Goal: Task Accomplishment & Management: Use online tool/utility

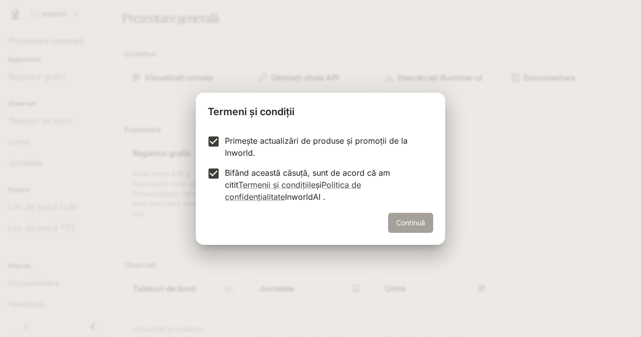
click at [412, 222] on font "Continuă" at bounding box center [410, 222] width 29 height 9
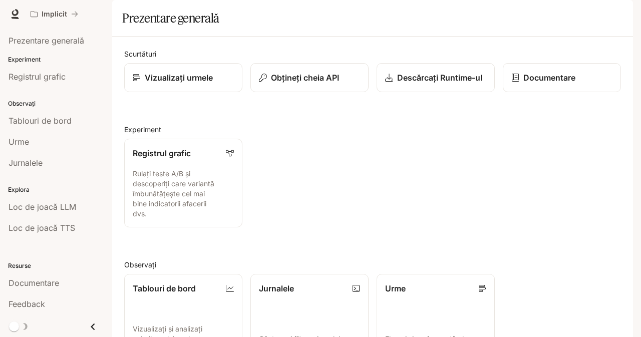
scroll to position [6, 0]
click at [310, 83] on font "Obțineți cheia API" at bounding box center [304, 78] width 69 height 10
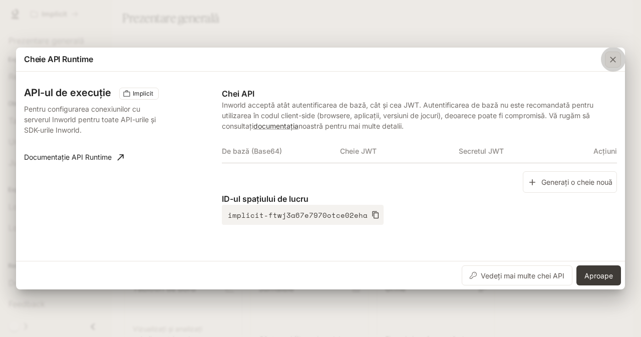
click at [607, 57] on div "button" at bounding box center [613, 60] width 16 height 16
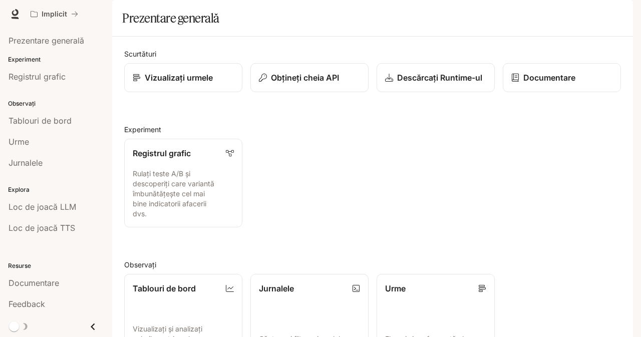
scroll to position [204, 0]
click at [96, 324] on icon "Închide sertarul" at bounding box center [93, 327] width 14 height 14
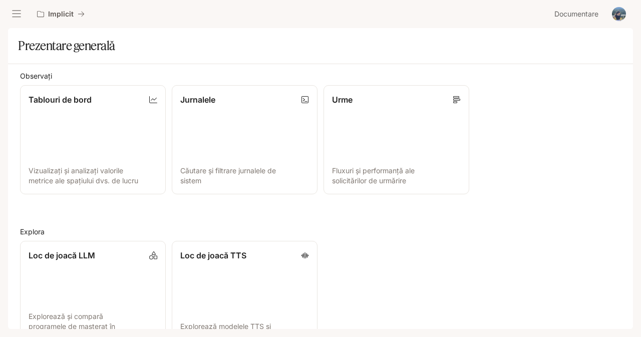
scroll to position [0, 0]
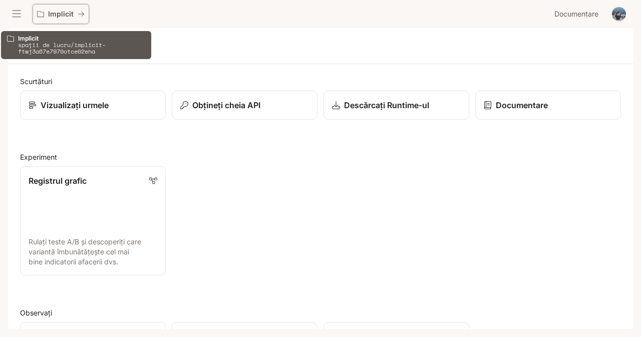
click at [63, 14] on font "Implicit" at bounding box center [61, 14] width 26 height 9
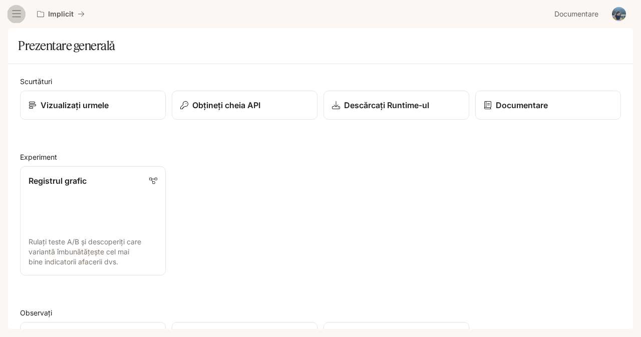
click at [15, 14] on icon "sertar deschis" at bounding box center [17, 14] width 10 height 10
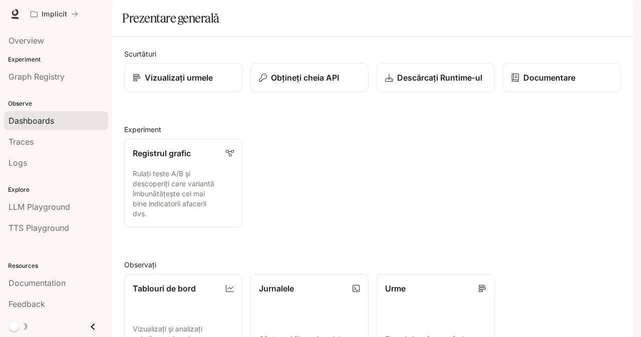
click at [50, 117] on span "Dashboards" at bounding box center [32, 121] width 46 height 12
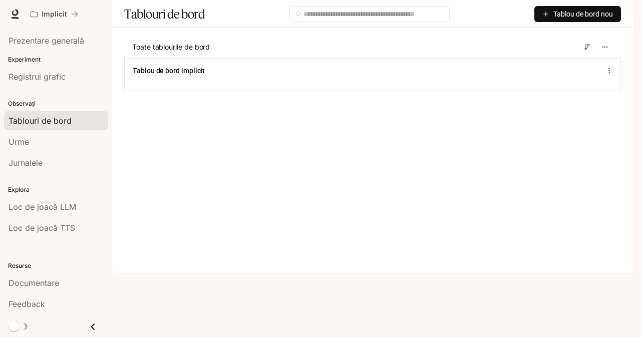
click at [69, 124] on font "Tablouri de bord" at bounding box center [40, 121] width 63 height 10
click at [62, 81] on font "Registrul grafic" at bounding box center [37, 77] width 57 height 10
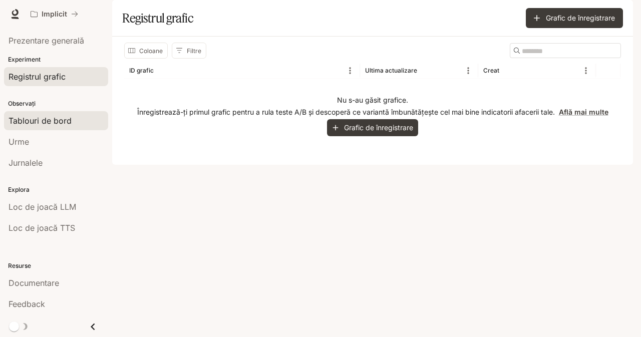
click at [53, 121] on font "Tablouri de bord" at bounding box center [40, 121] width 63 height 10
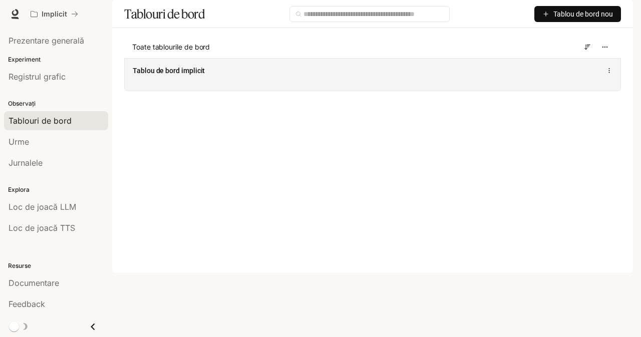
click at [199, 75] on font "Tablou de bord implicit" at bounding box center [169, 71] width 72 height 8
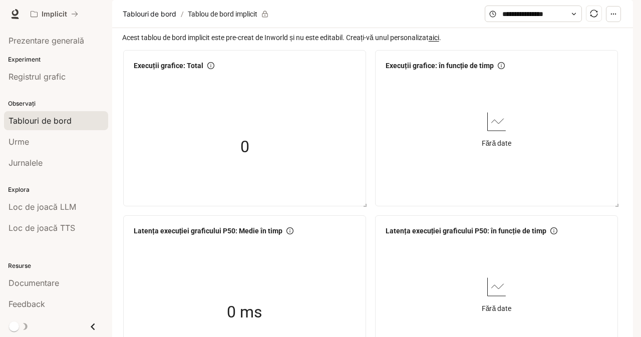
click at [439, 42] on font "aici" at bounding box center [434, 38] width 11 height 8
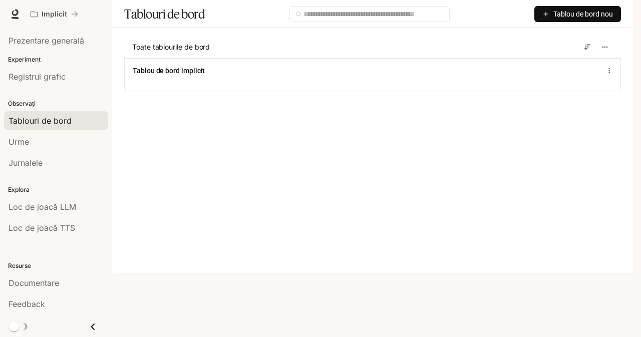
click at [551, 22] on button "Tablou de bord nou" at bounding box center [577, 14] width 87 height 16
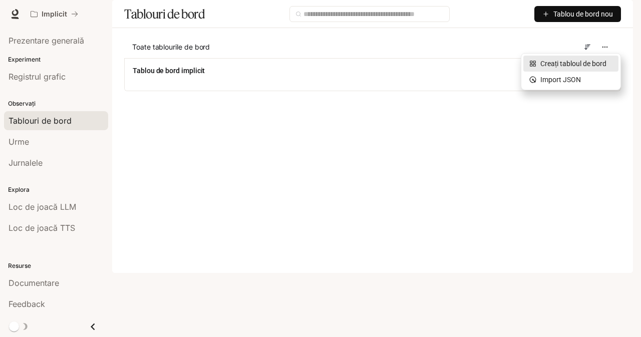
click at [553, 62] on font "Creați tabloul de bord" at bounding box center [573, 64] width 66 height 8
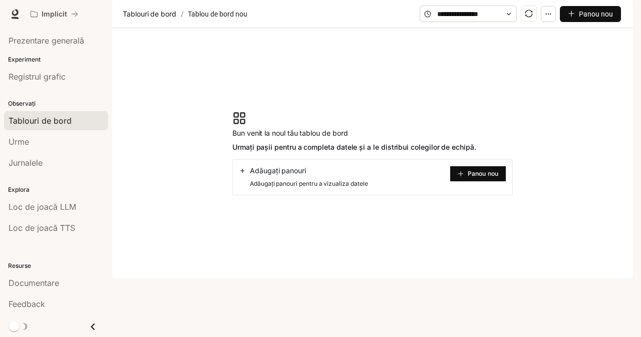
click at [475, 177] on font "Panou nou" at bounding box center [483, 174] width 31 height 8
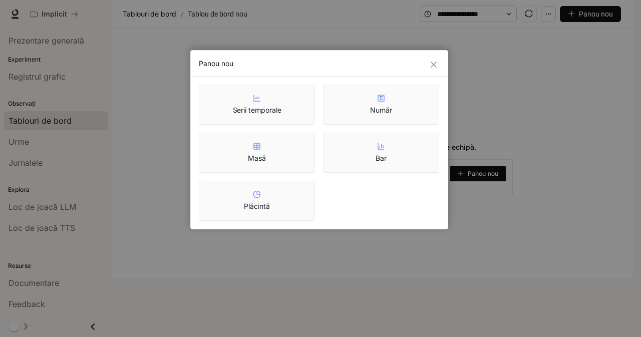
drag, startPoint x: 441, startPoint y: 112, endPoint x: 435, endPoint y: 107, distance: 7.4
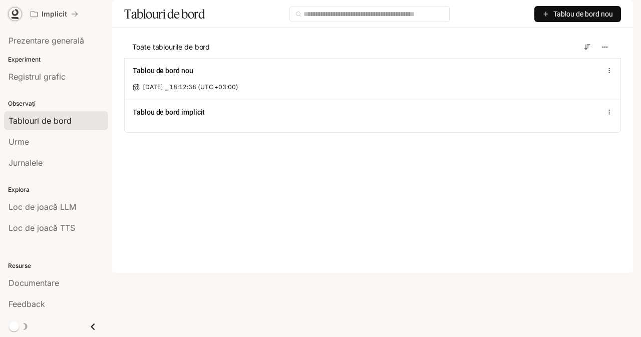
click at [18, 11] on icon at bounding box center [15, 12] width 7 height 7
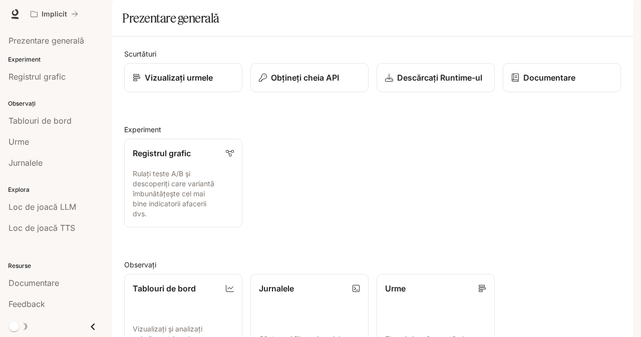
click at [619, 11] on img "button" at bounding box center [619, 14] width 14 height 14
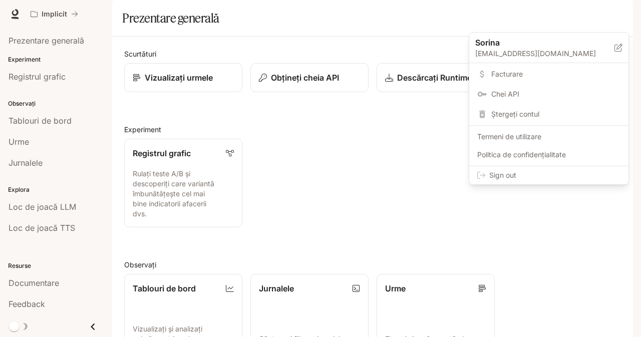
click at [528, 69] on span "Facturare" at bounding box center [555, 74] width 129 height 10
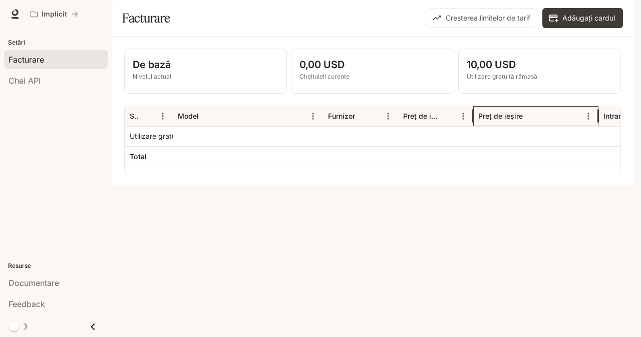
click at [497, 120] on font "Preț de ieșire" at bounding box center [500, 116] width 45 height 9
click at [445, 119] on icon "Sorta" at bounding box center [448, 116] width 7 height 7
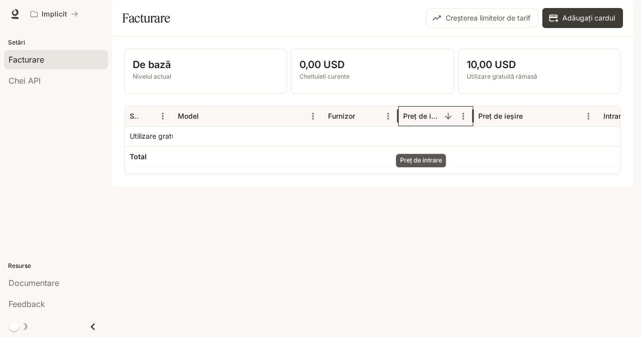
click at [423, 120] on font "Preț de intrare" at bounding box center [427, 116] width 48 height 9
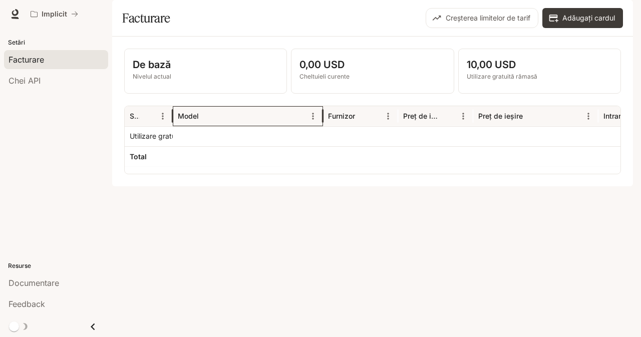
click at [195, 120] on font "Model" at bounding box center [188, 116] width 21 height 9
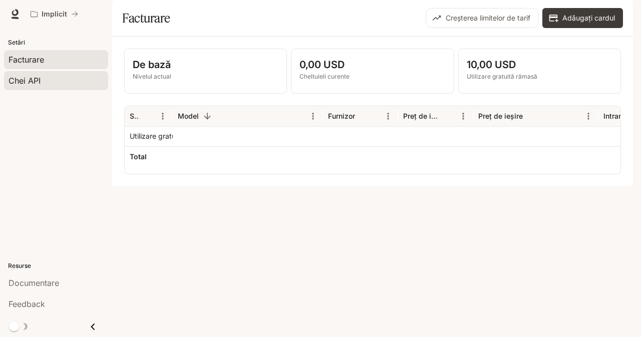
click at [82, 72] on link "Chei API" at bounding box center [56, 80] width 104 height 19
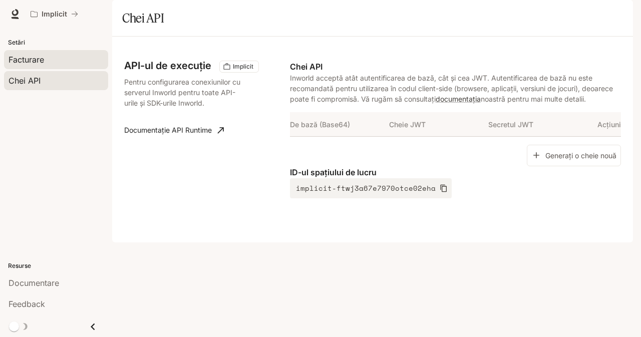
click at [75, 59] on div "Facturare" at bounding box center [56, 60] width 95 height 12
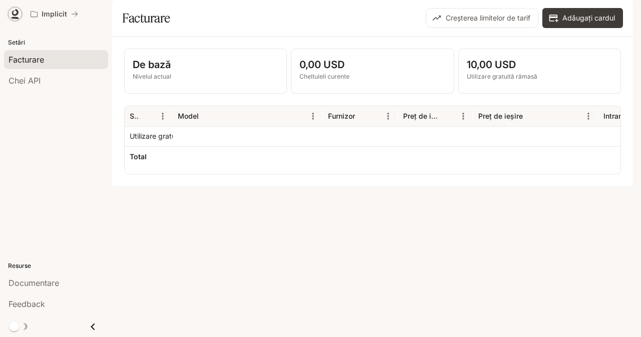
click at [15, 19] on link at bounding box center [15, 14] width 14 height 14
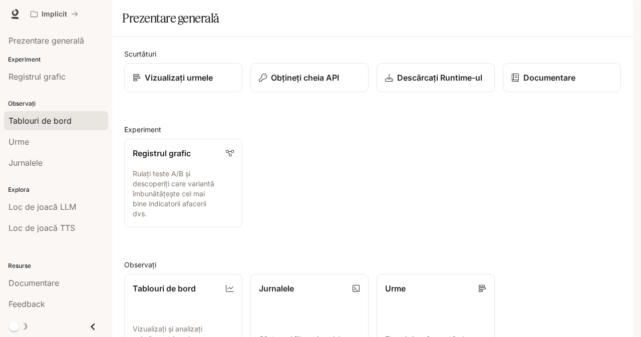
click at [54, 112] on link "Tablouri de bord" at bounding box center [56, 120] width 104 height 19
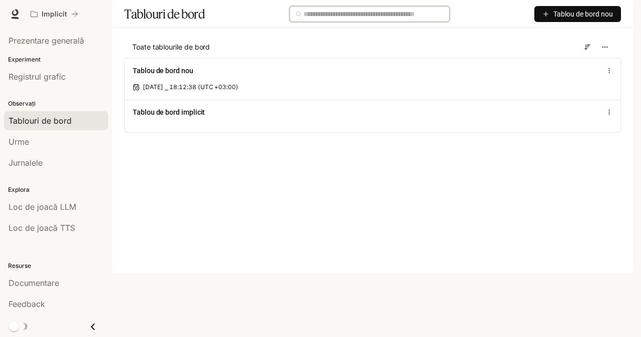
click at [325, 20] on input "text" at bounding box center [374, 14] width 140 height 11
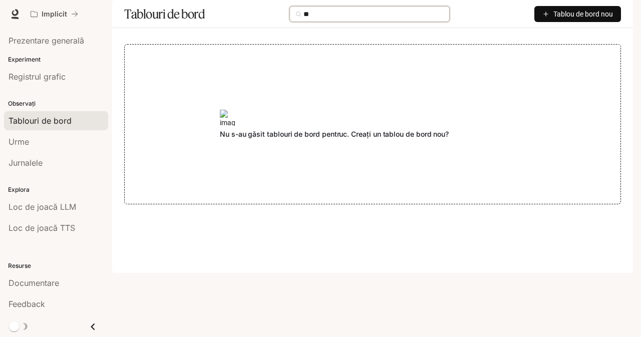
type input "*"
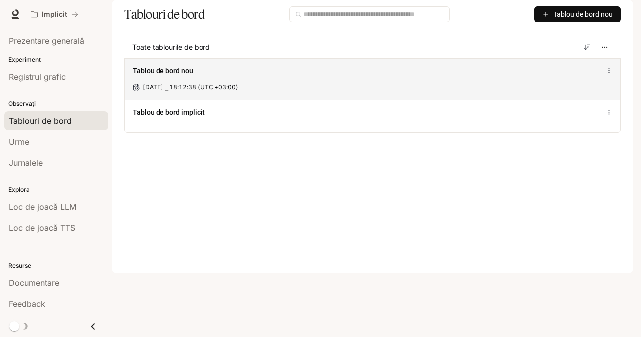
click at [186, 91] on font "9 septembrie 2025 ⎯ 18:12:38 (UTC +03:00)" at bounding box center [191, 87] width 96 height 8
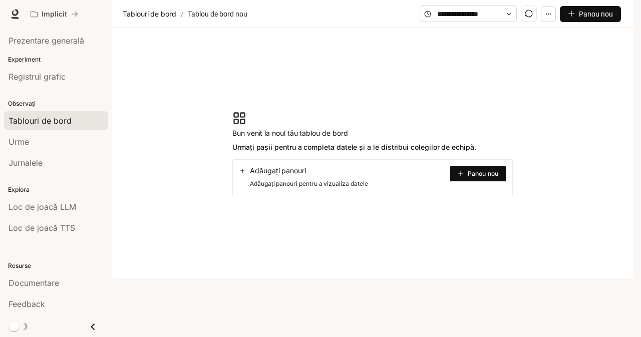
click at [420, 193] on div "Adăugați panouri Adăugați panouri pentru a vizualiza datele Panou nou" at bounding box center [372, 177] width 280 height 36
click at [476, 177] on font "Panou nou" at bounding box center [483, 174] width 31 height 8
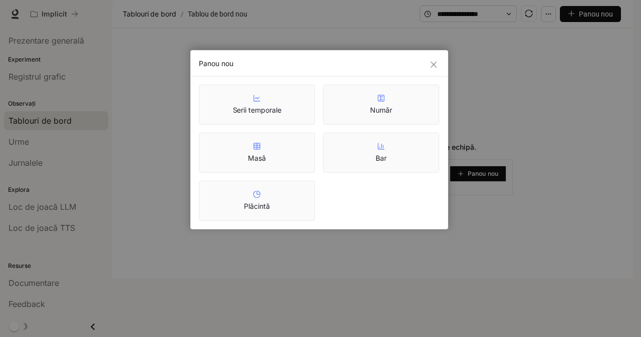
click at [250, 105] on div "Serii temporale" at bounding box center [257, 104] width 49 height 21
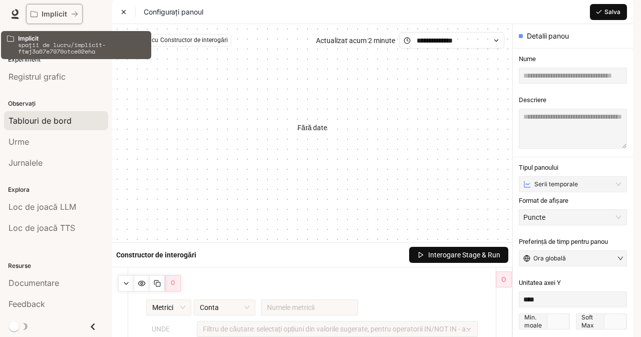
click at [67, 14] on div "Implicit" at bounding box center [51, 14] width 41 height 9
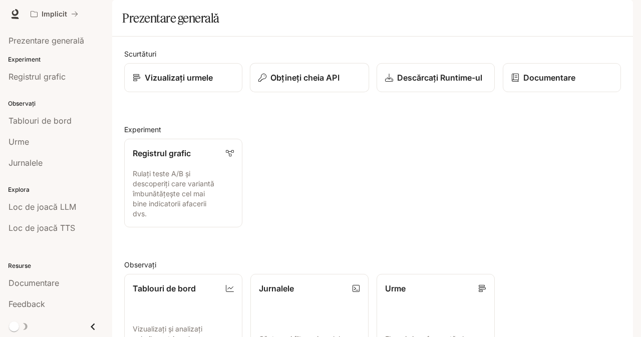
scroll to position [204, 0]
click at [581, 14] on font "Documentare" at bounding box center [576, 14] width 44 height 9
click at [26, 75] on font "Registrul grafic" at bounding box center [37, 77] width 57 height 10
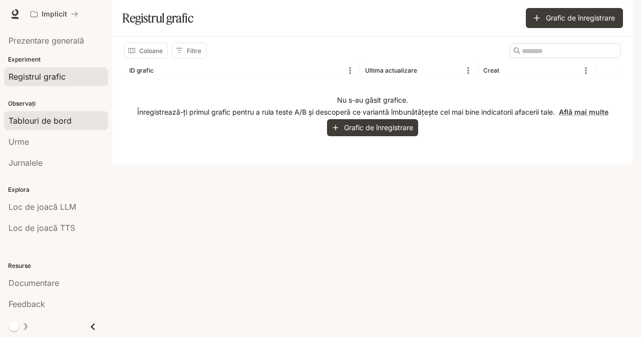
click at [47, 121] on font "Tablouri de bord" at bounding box center [40, 121] width 63 height 10
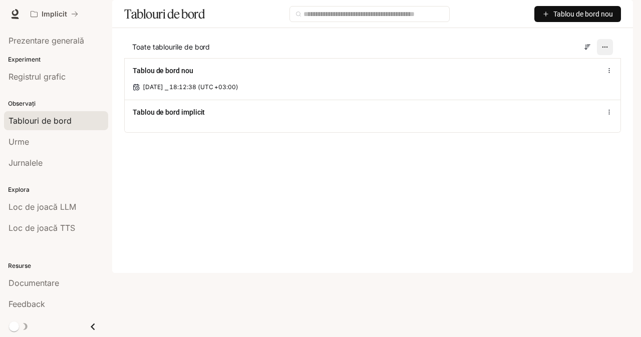
click at [609, 55] on button "button" at bounding box center [605, 47] width 16 height 16
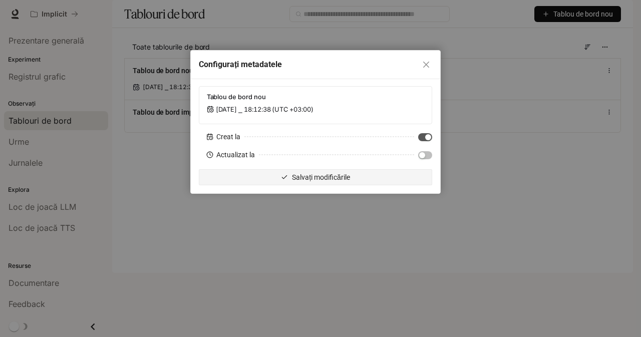
click at [429, 59] on div "Configurați metadatele" at bounding box center [315, 65] width 233 height 12
click at [428, 63] on icon "aproape" at bounding box center [426, 65] width 6 height 6
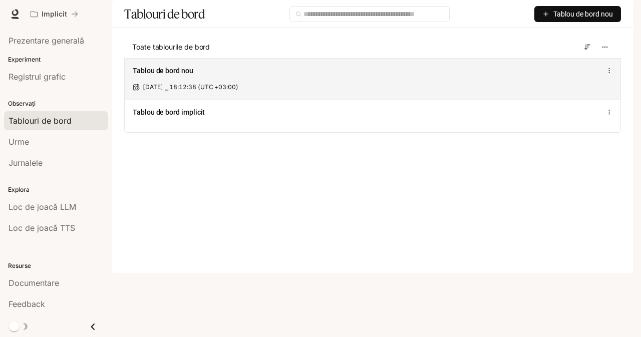
click at [609, 71] on circle at bounding box center [609, 70] width 1 height 1
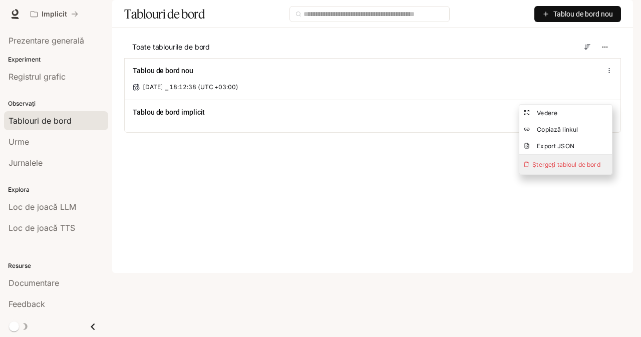
click at [576, 161] on font "Ștergeți tabloul de bord" at bounding box center [566, 165] width 68 height 8
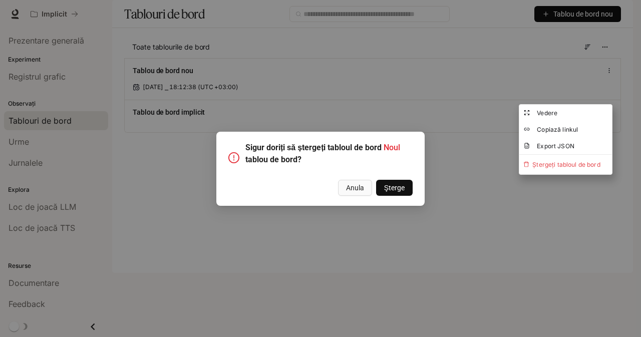
click at [398, 185] on font "Şterge" at bounding box center [394, 188] width 21 height 8
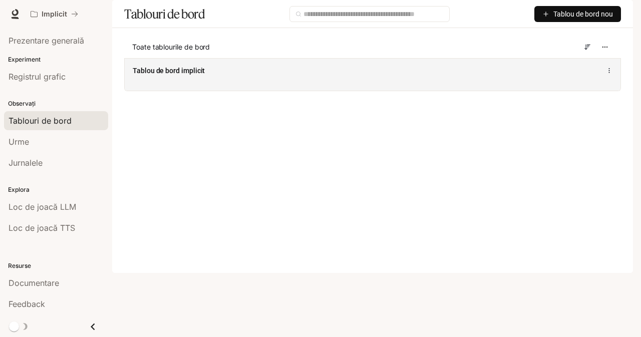
click at [608, 74] on icon at bounding box center [609, 70] width 7 height 7
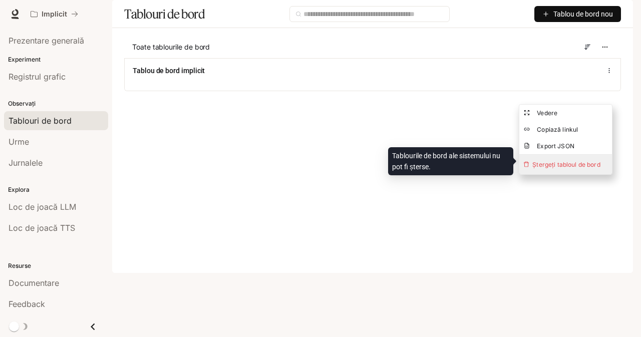
click at [578, 162] on font "Ștergeți tabloul de bord" at bounding box center [566, 165] width 68 height 8
click at [575, 163] on font "Ștergeți tabloul de bord" at bounding box center [566, 165] width 68 height 8
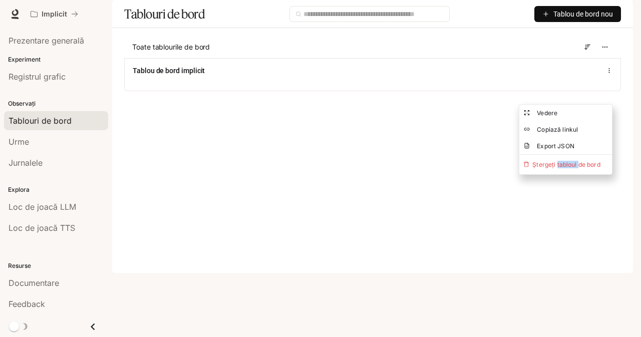
click at [576, 18] on font "Tablou de bord nou" at bounding box center [583, 14] width 60 height 8
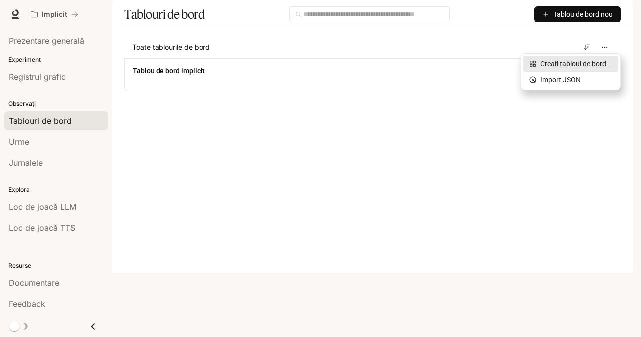
click at [579, 60] on font "Creați tabloul de bord" at bounding box center [573, 64] width 66 height 8
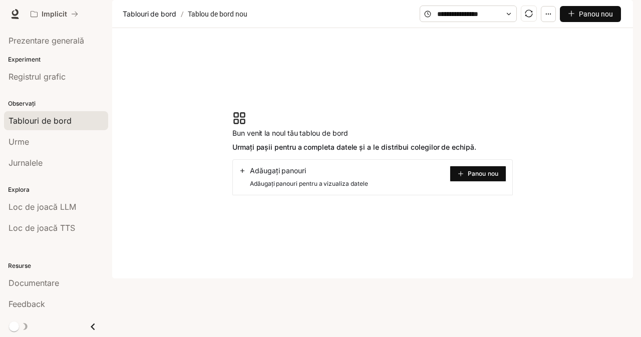
scroll to position [5, 0]
click at [476, 177] on font "Panou nou" at bounding box center [483, 174] width 31 height 8
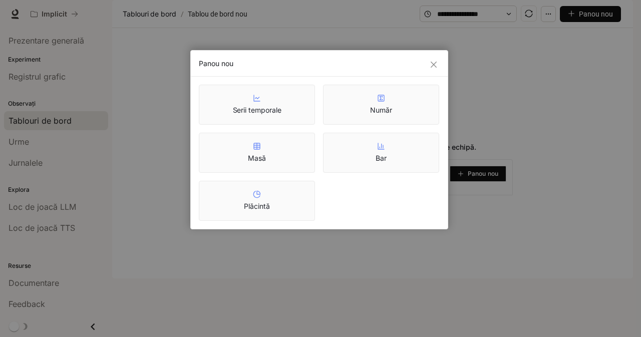
click at [297, 154] on div "Masă" at bounding box center [257, 153] width 116 height 40
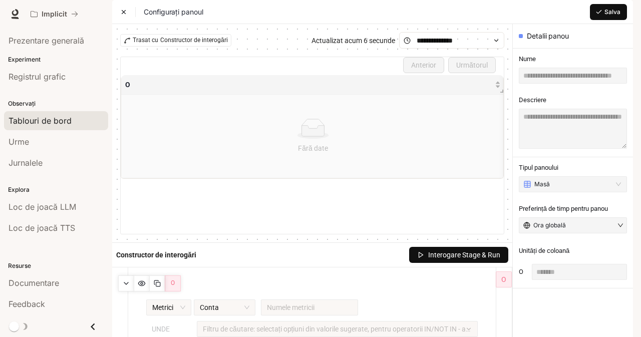
click at [126, 17] on div "Configurați panoul" at bounding box center [161, 12] width 83 height 10
click at [125, 16] on icon at bounding box center [123, 12] width 7 height 7
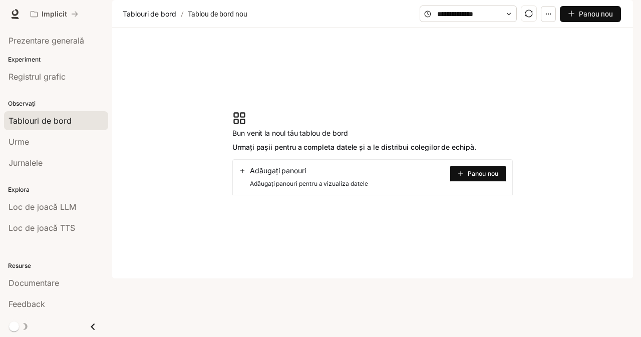
click at [211, 18] on font "Tablou de bord nou" at bounding box center [218, 14] width 60 height 8
